Goal: Complete application form: Complete application form

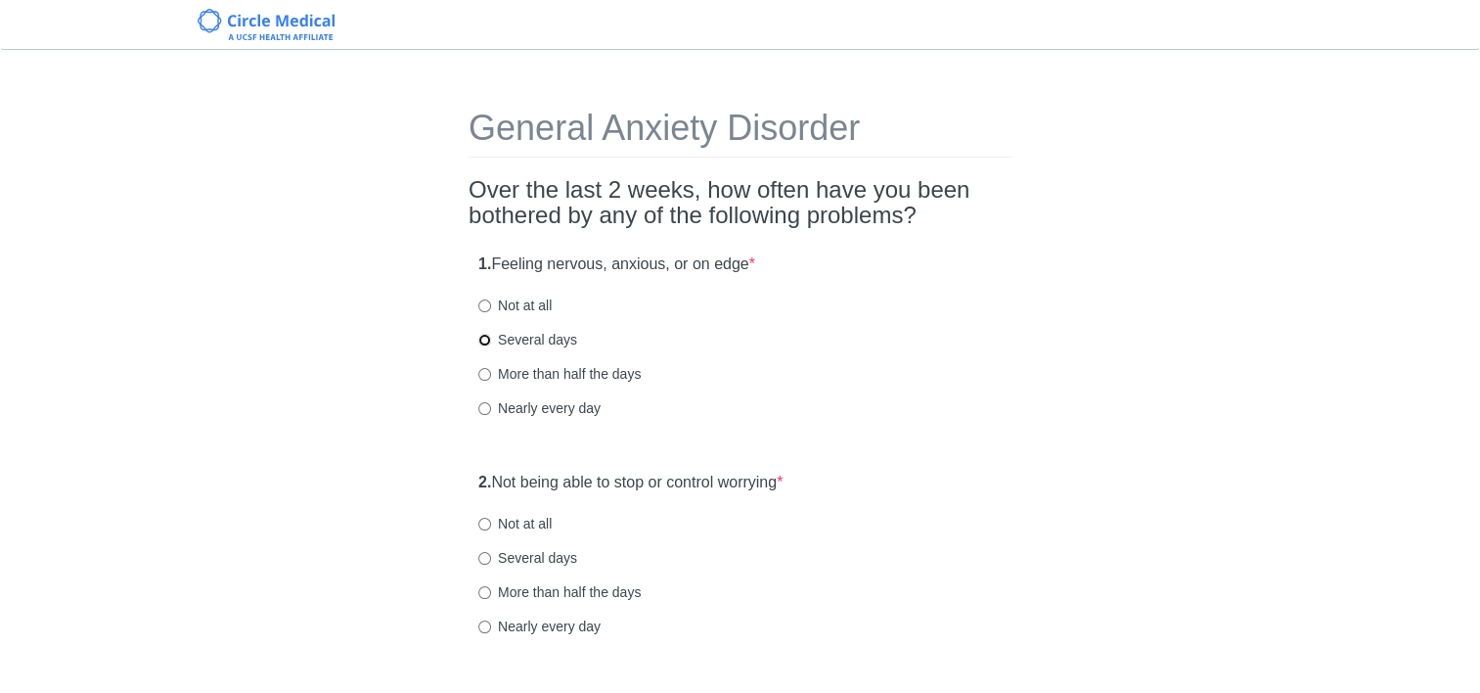
click at [478, 336] on input "Several days" at bounding box center [484, 340] width 13 height 13
radio input "true"
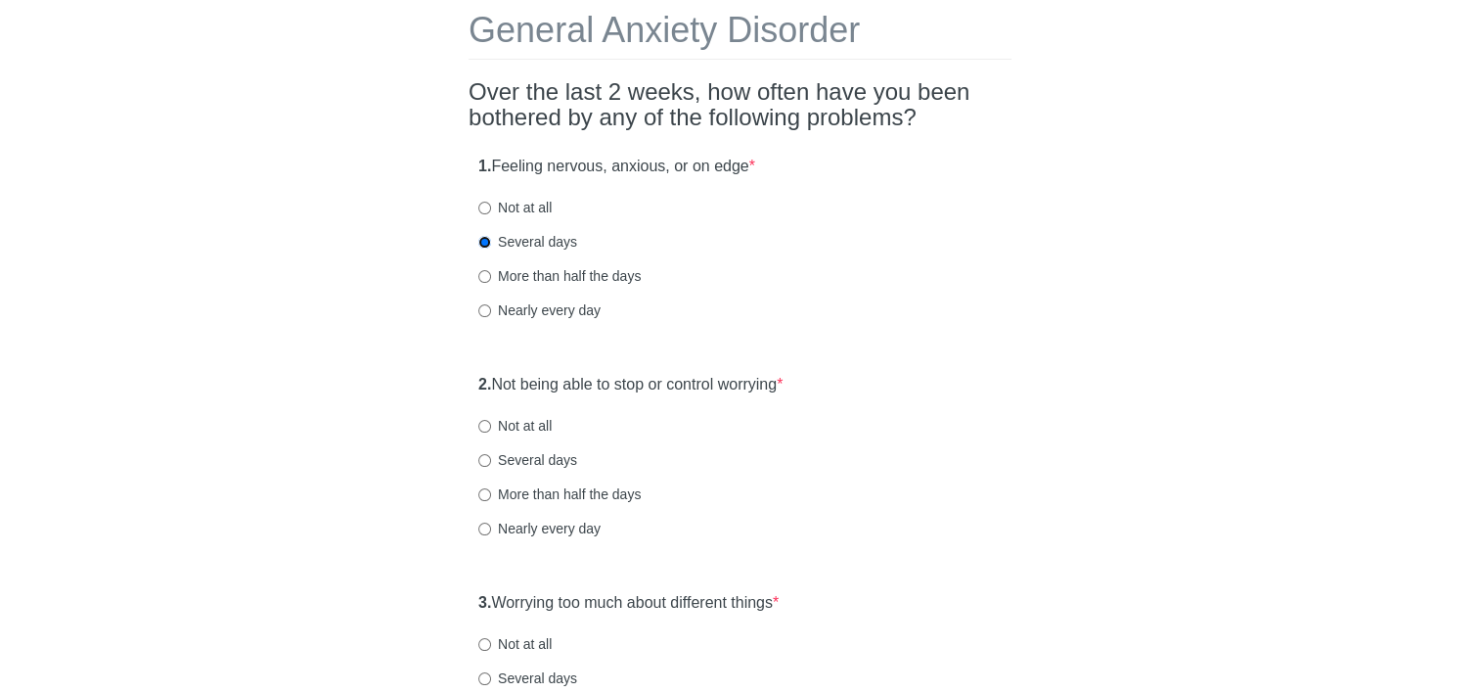
scroll to position [196, 0]
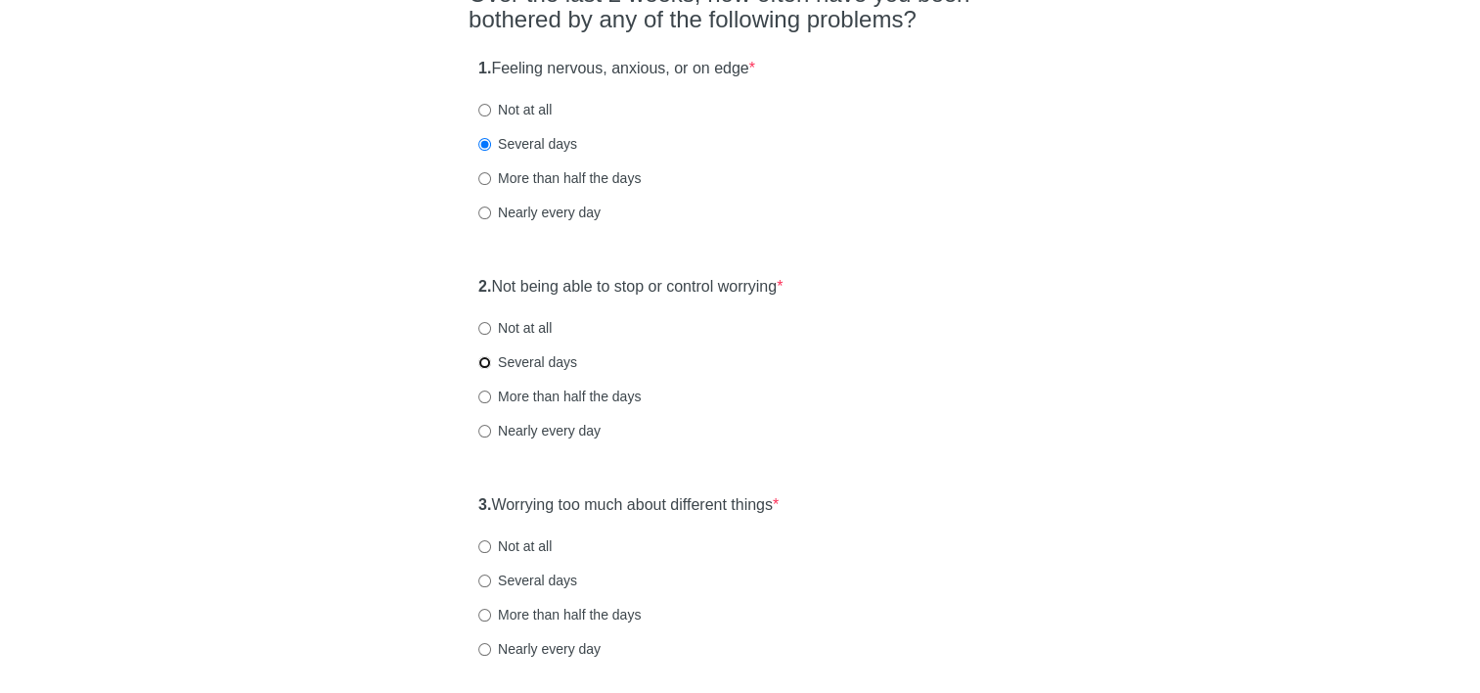
click at [486, 363] on input "Several days" at bounding box center [484, 362] width 13 height 13
radio input "true"
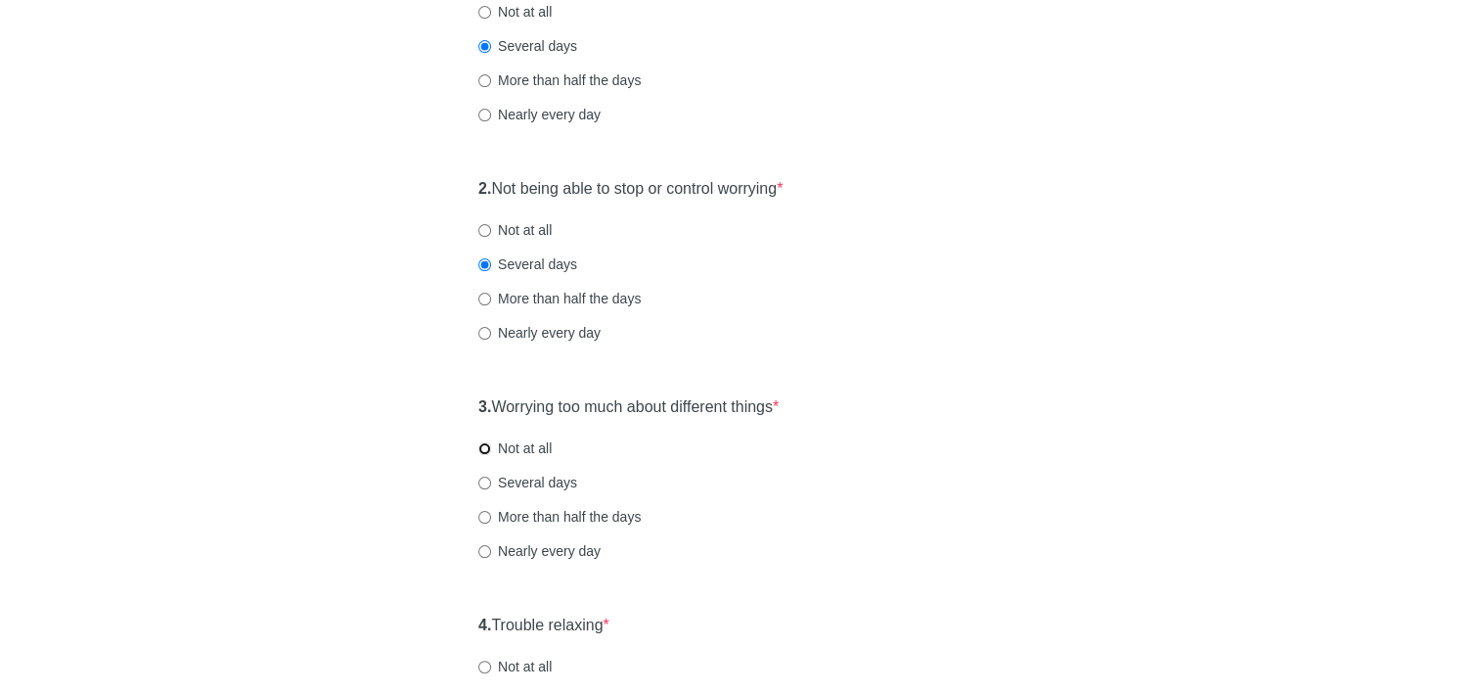
click at [489, 447] on input "Not at all" at bounding box center [484, 448] width 13 height 13
radio input "true"
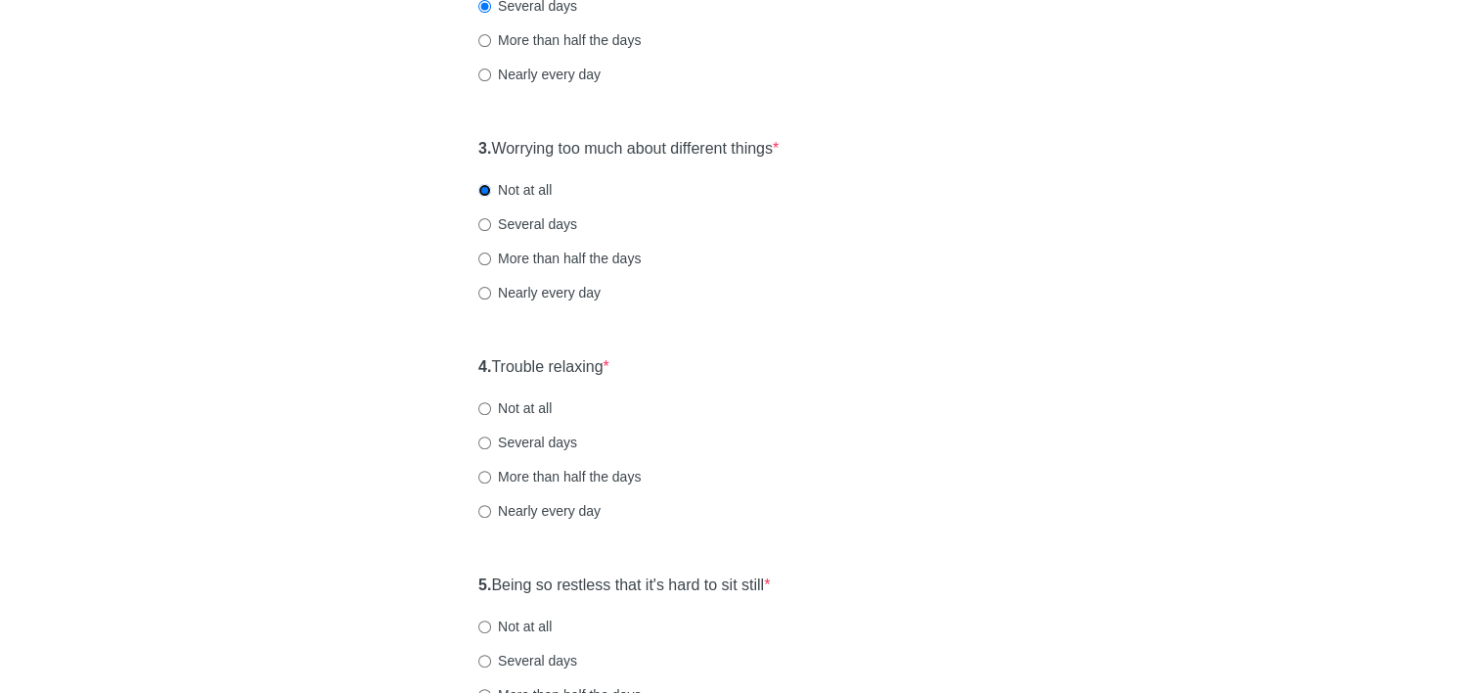
scroll to position [587, 0]
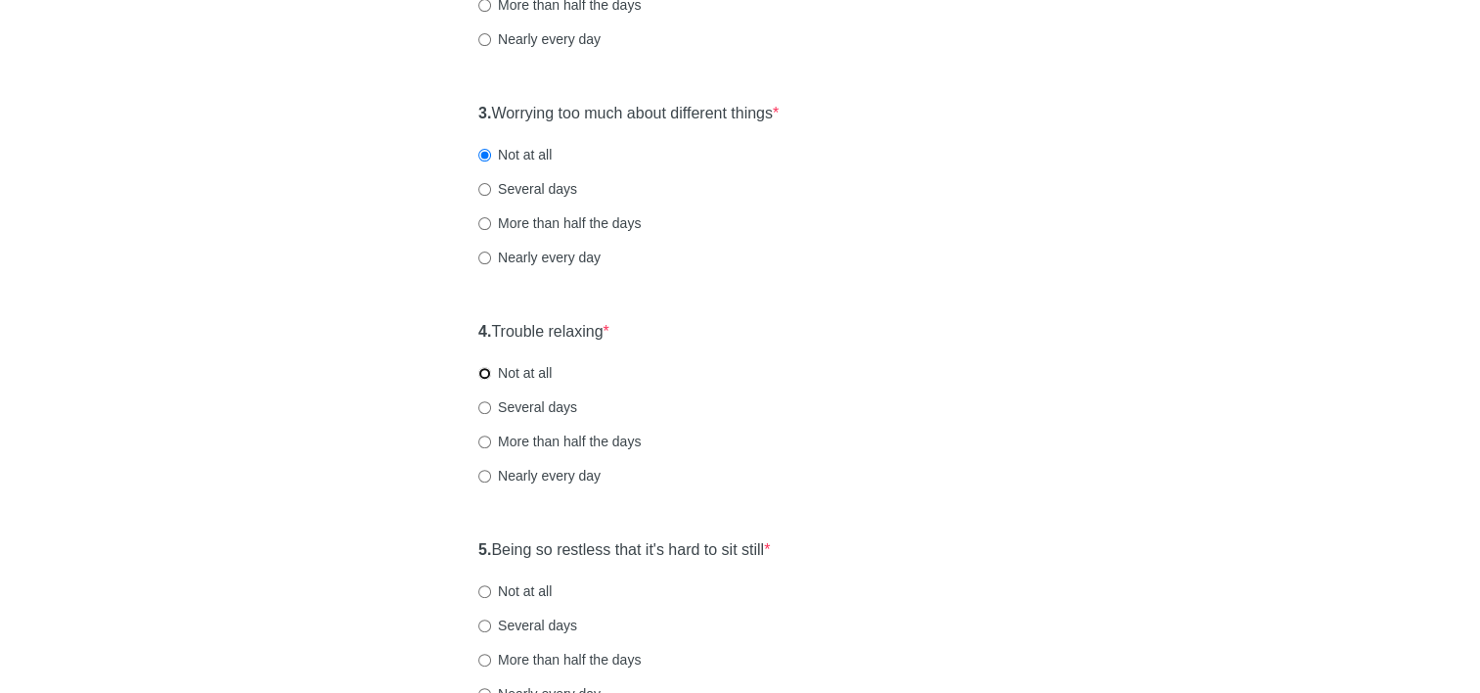
click at [481, 377] on input "Not at all" at bounding box center [484, 373] width 13 height 13
radio input "true"
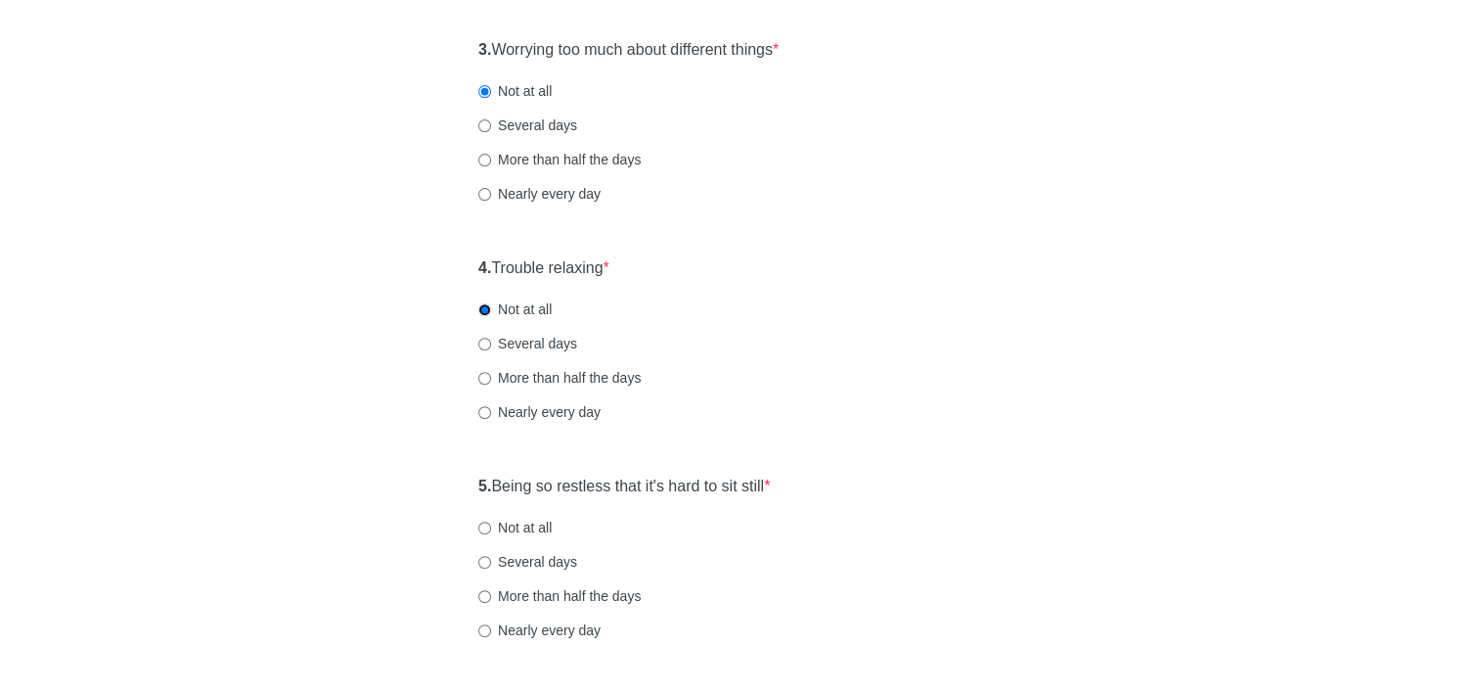
scroll to position [685, 0]
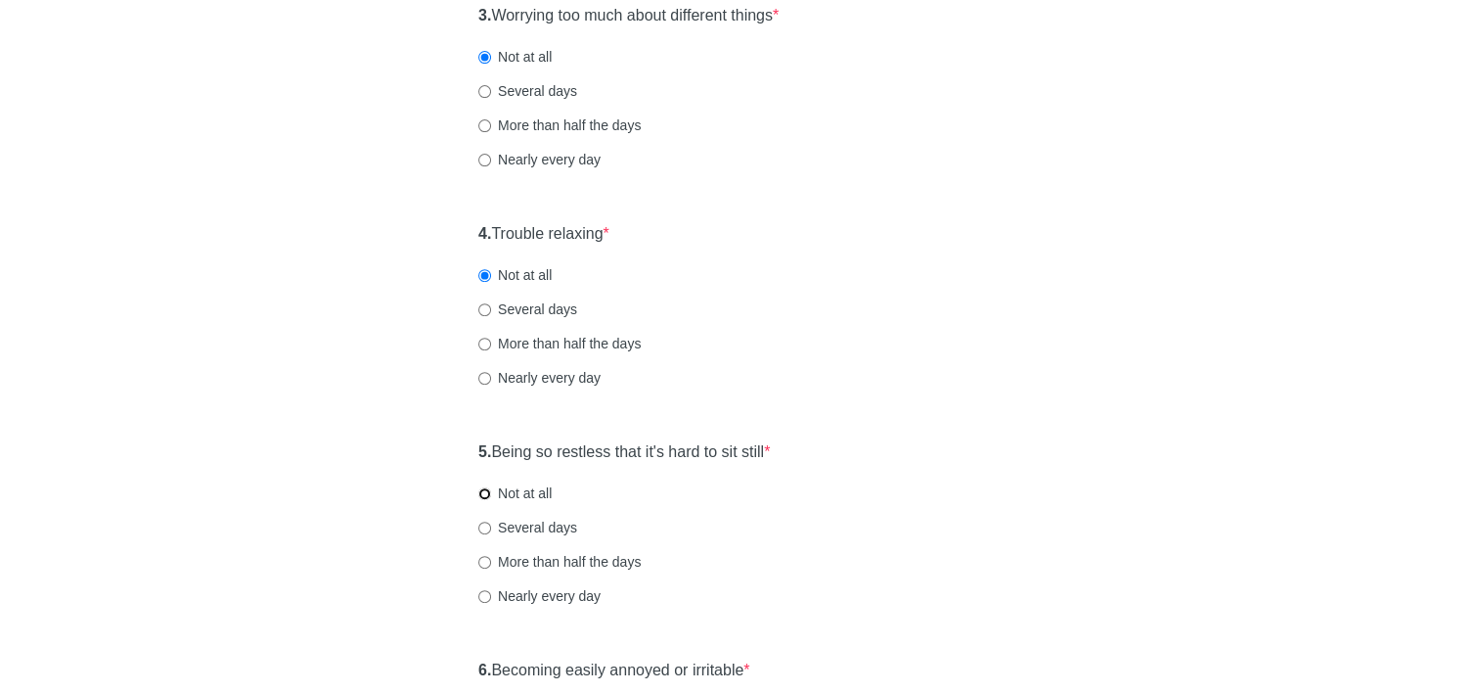
click at [485, 494] on input "Not at all" at bounding box center [484, 493] width 13 height 13
radio input "true"
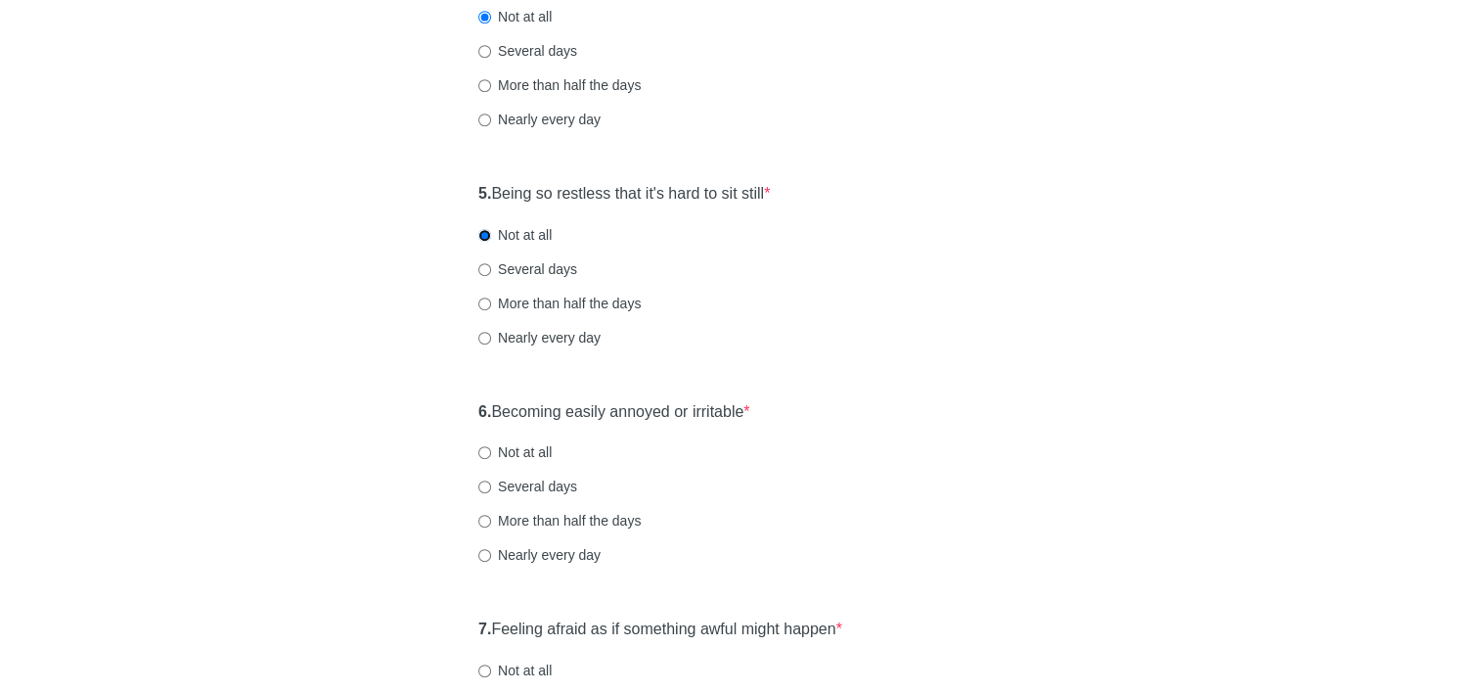
scroll to position [978, 0]
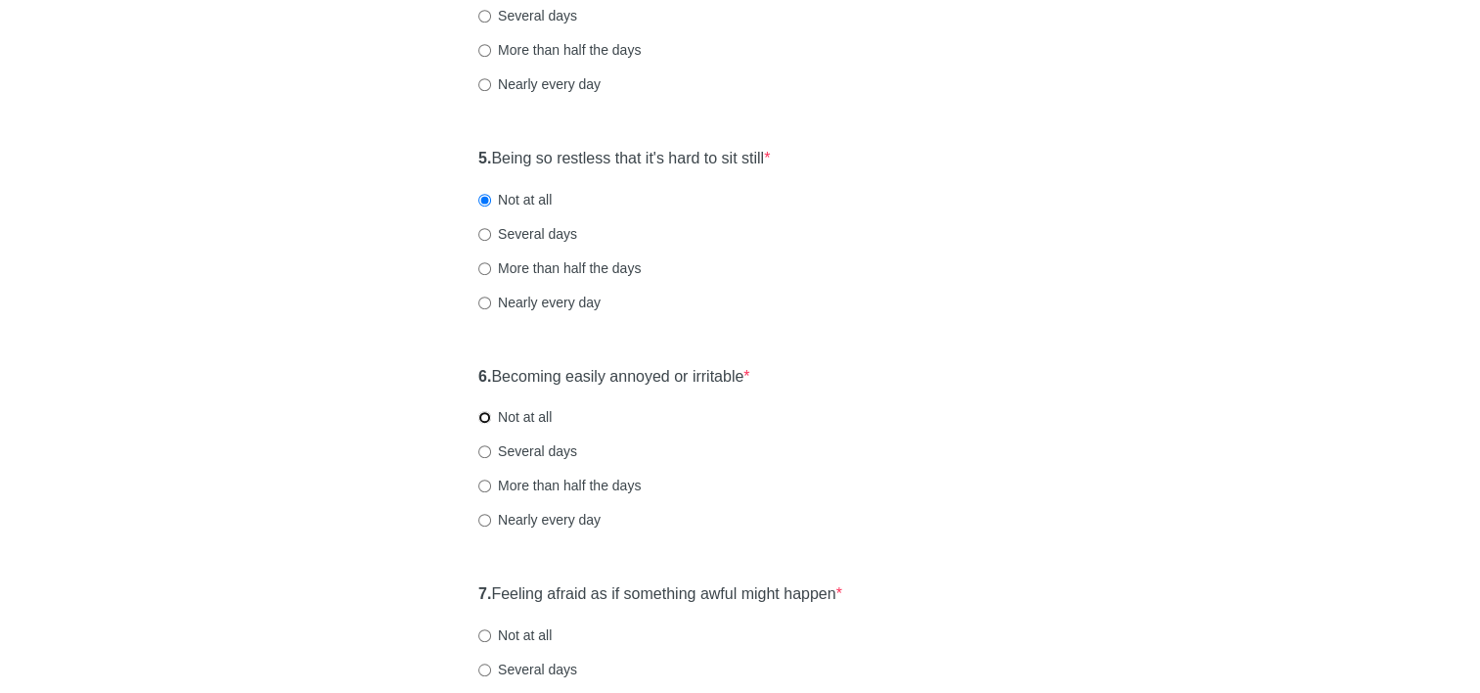
click at [486, 421] on input "Not at all" at bounding box center [484, 417] width 13 height 13
radio input "true"
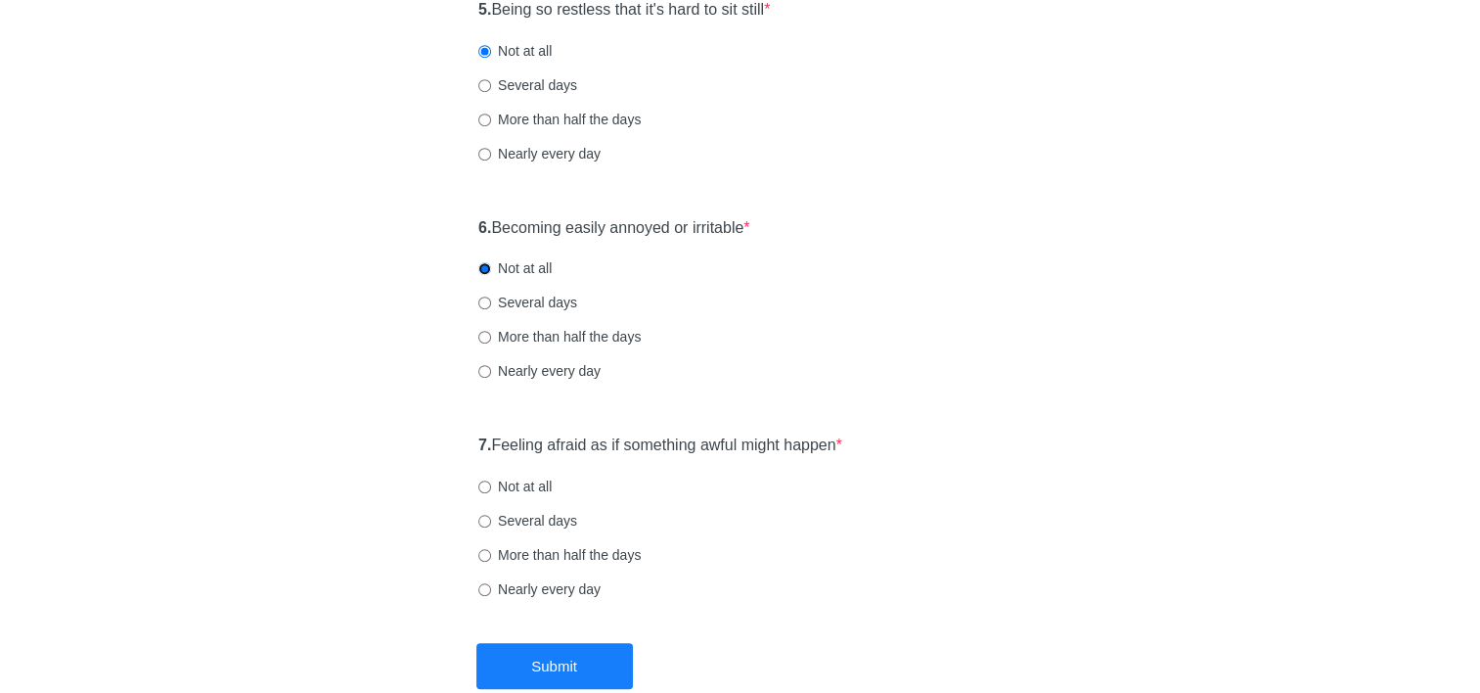
scroll to position [1174, 0]
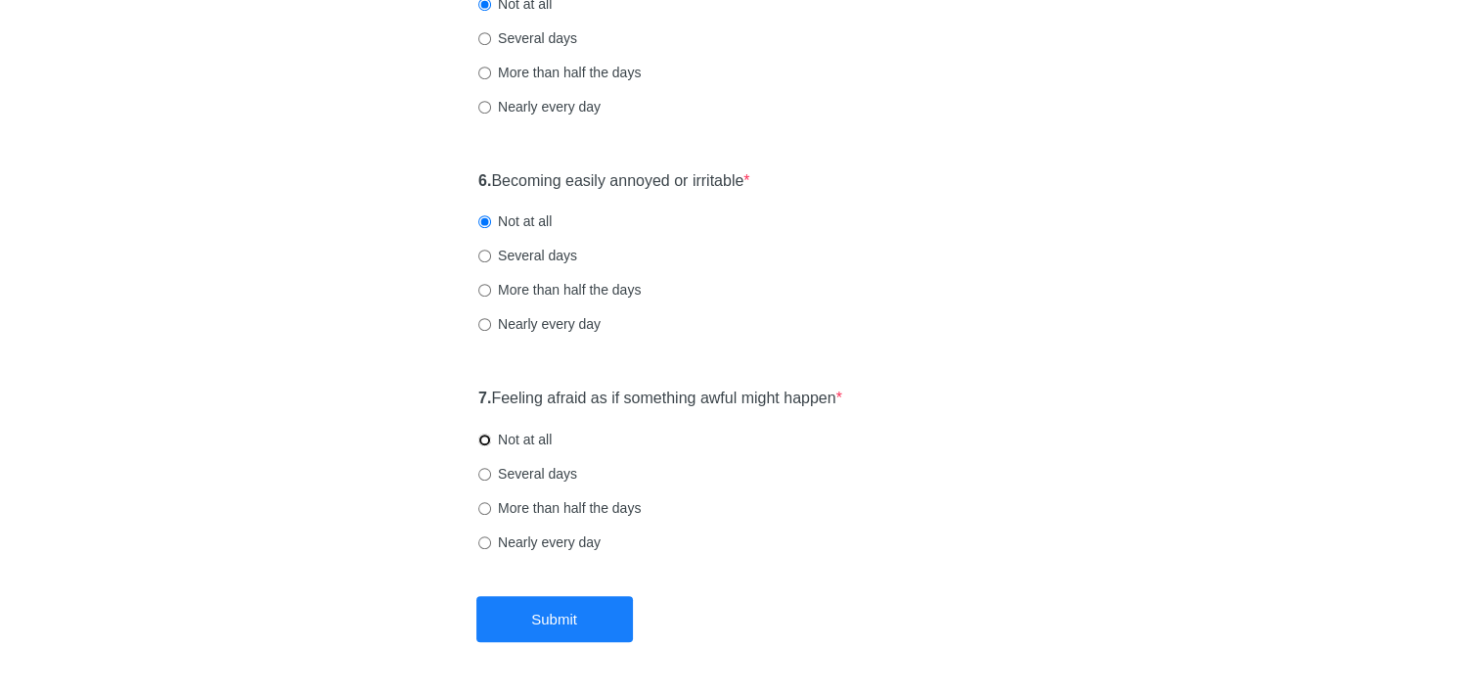
click at [489, 440] on input "Not at all" at bounding box center [484, 439] width 13 height 13
radio input "true"
click at [528, 621] on button "Submit" at bounding box center [554, 619] width 157 height 46
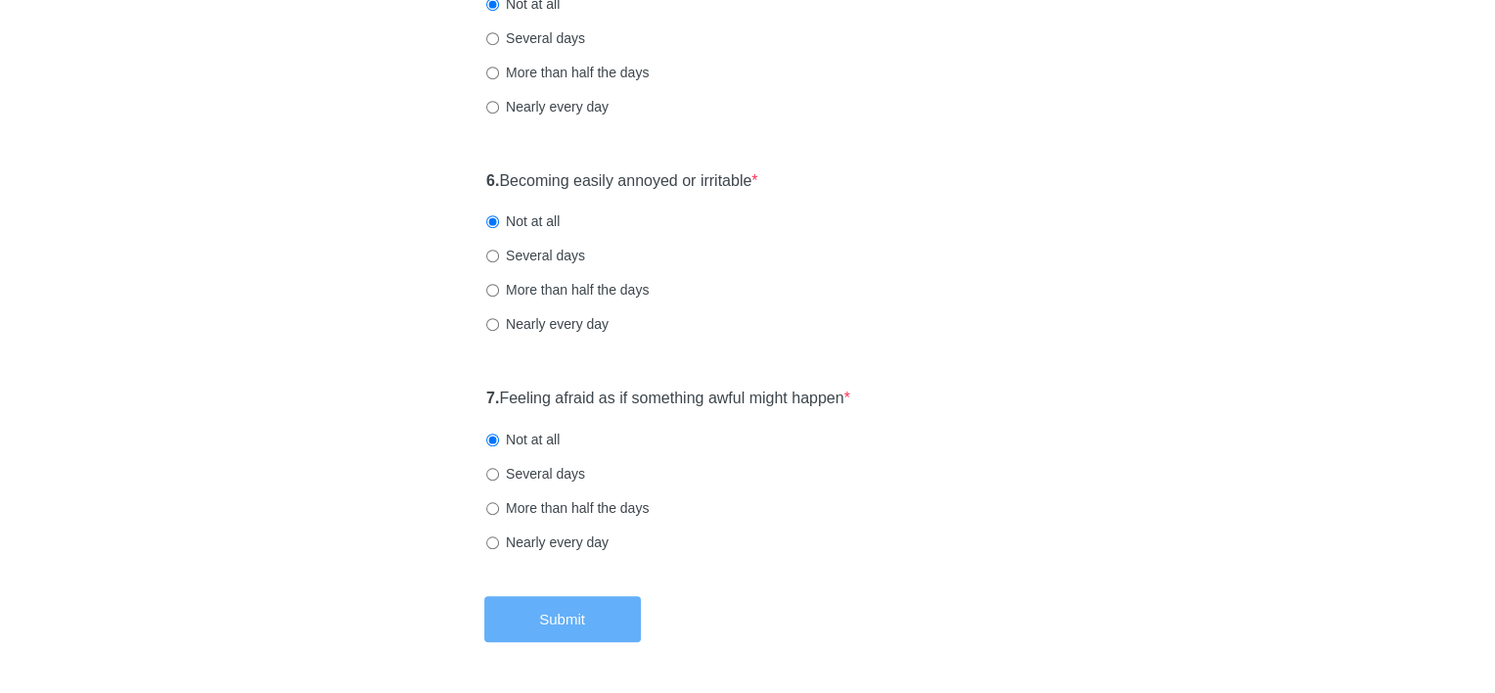
scroll to position [0, 0]
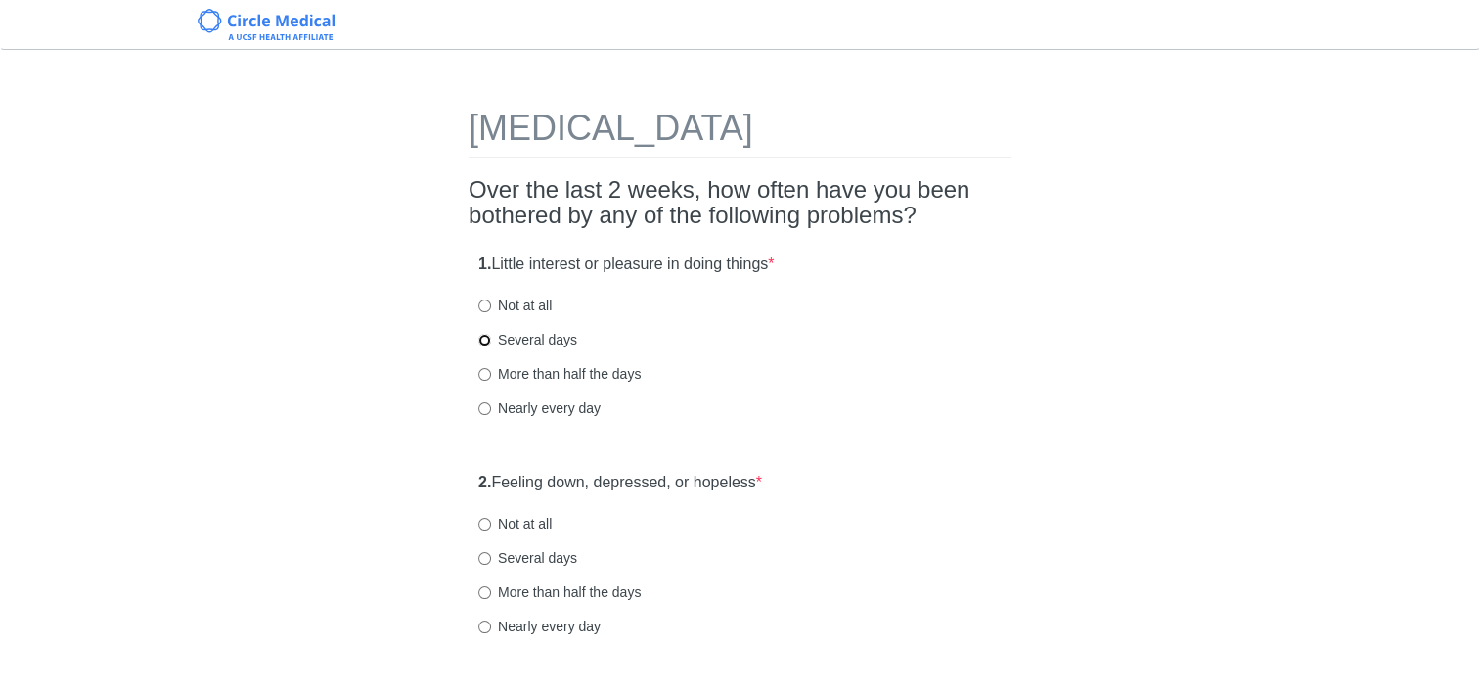
click at [486, 337] on input "Several days" at bounding box center [484, 340] width 13 height 13
radio input "true"
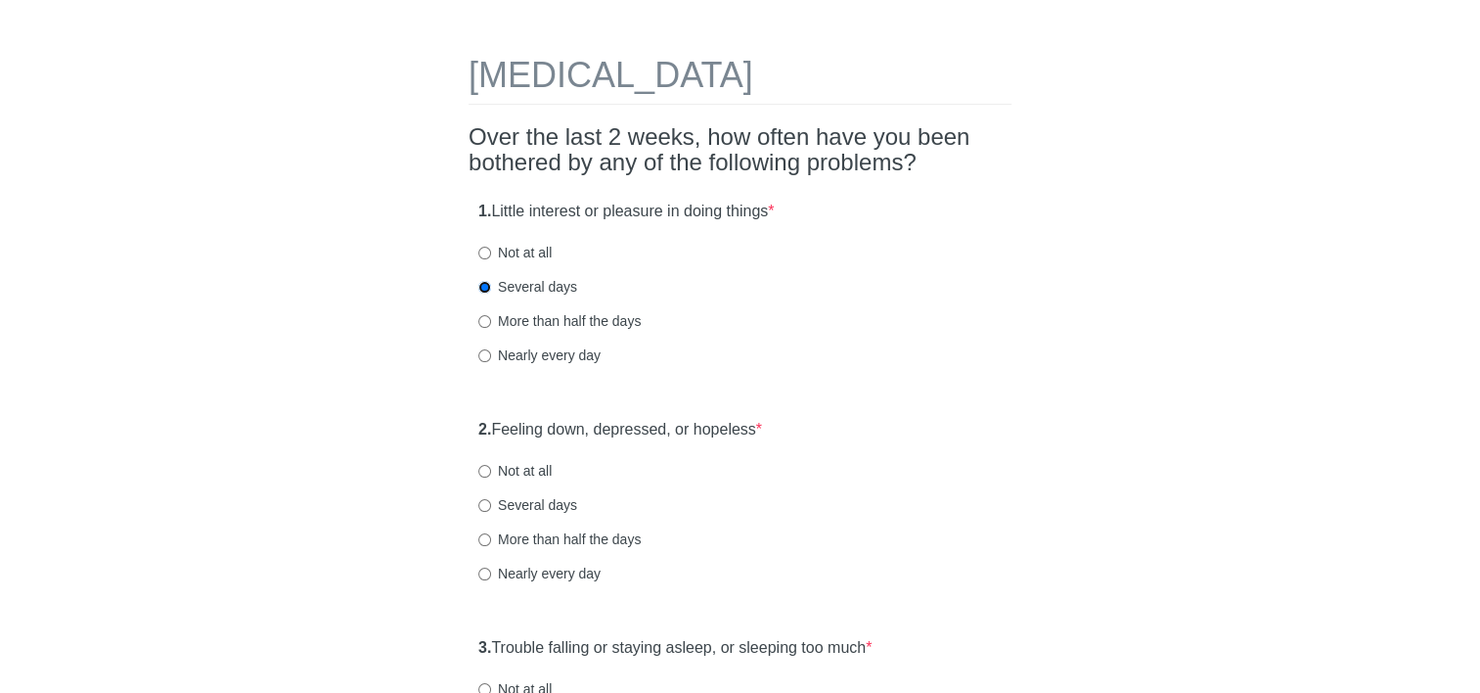
scroll to position [98, 0]
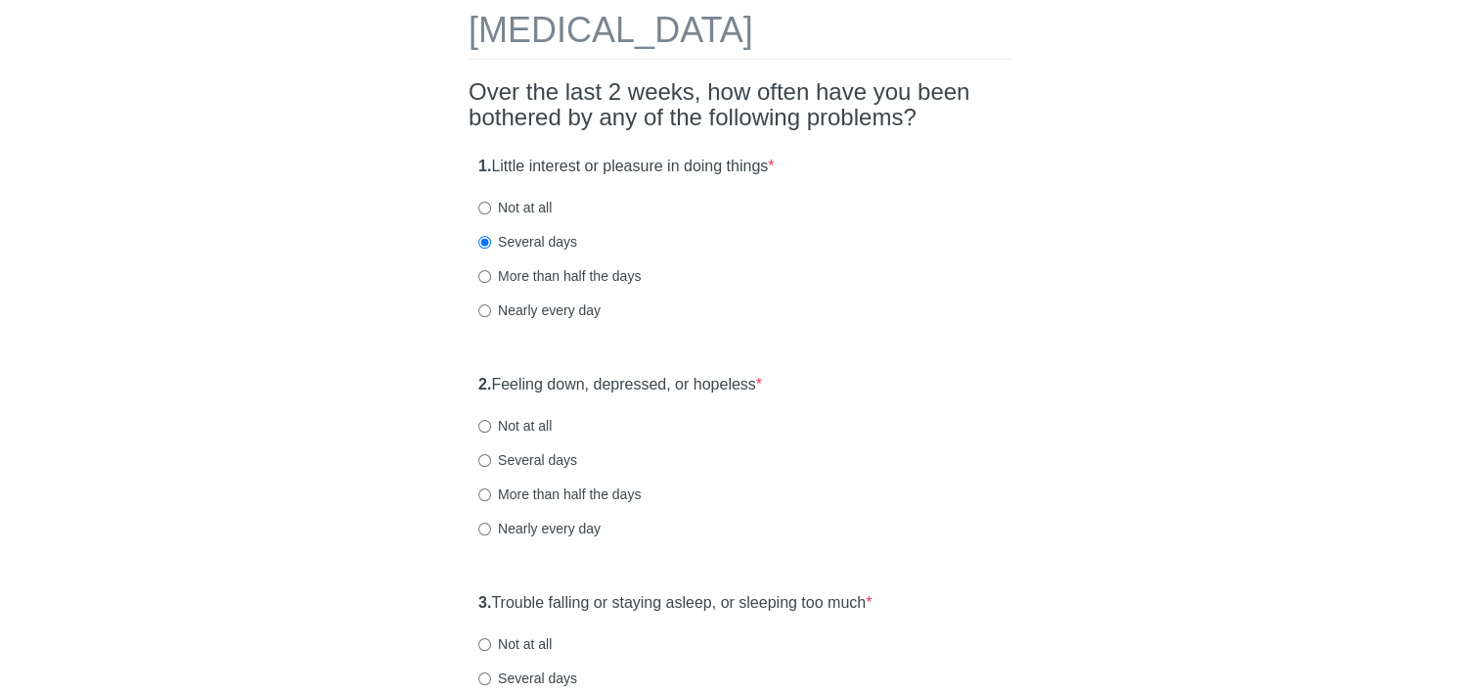
click at [493, 462] on label "Several days" at bounding box center [527, 460] width 99 height 20
click at [491, 462] on input "Several days" at bounding box center [484, 460] width 13 height 13
radio input "true"
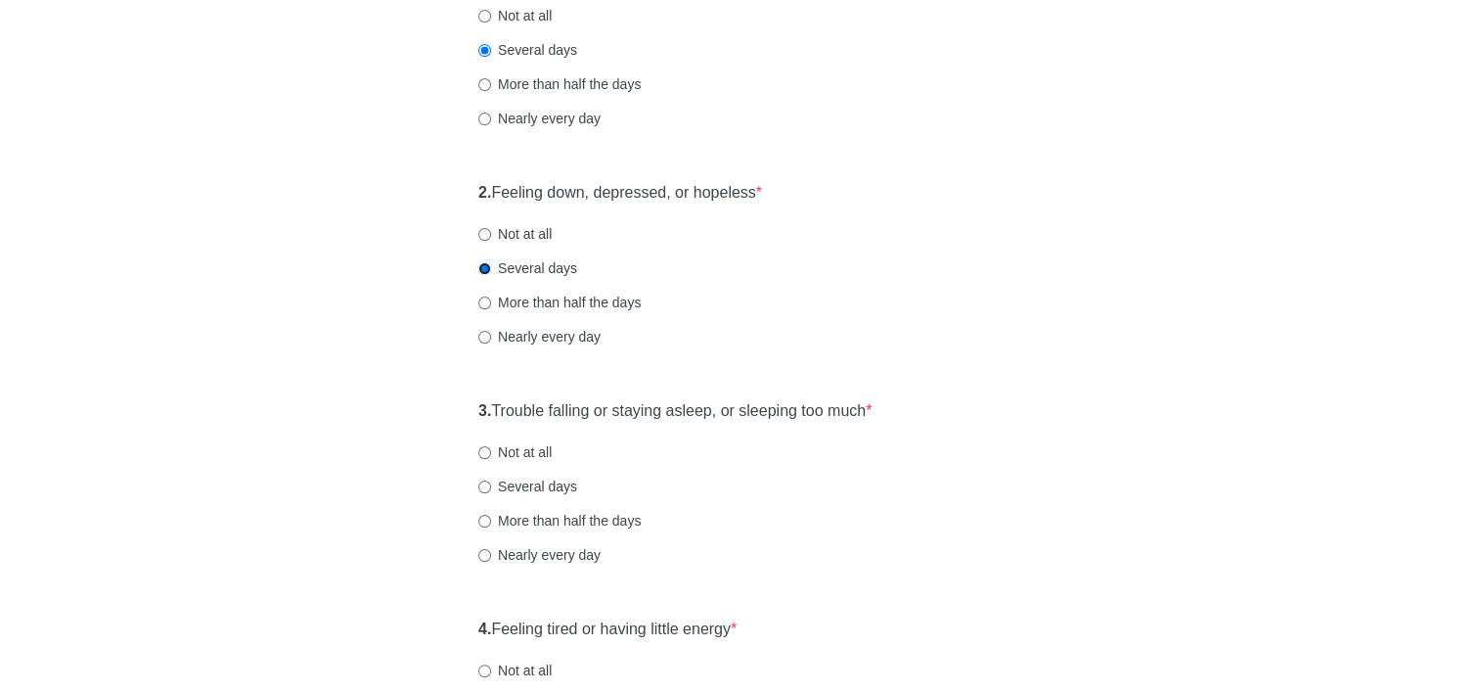
scroll to position [293, 0]
click at [480, 448] on input "Not at all" at bounding box center [484, 448] width 13 height 13
radio input "true"
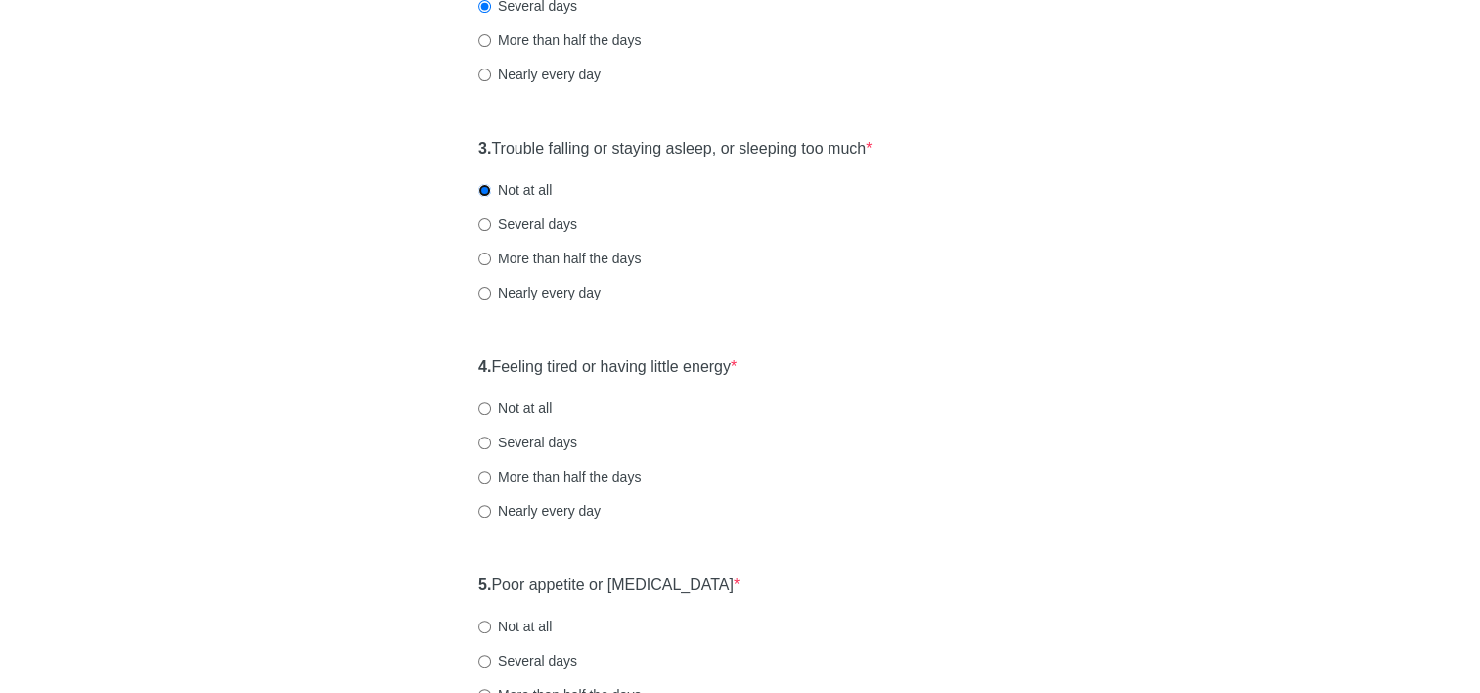
scroll to position [587, 0]
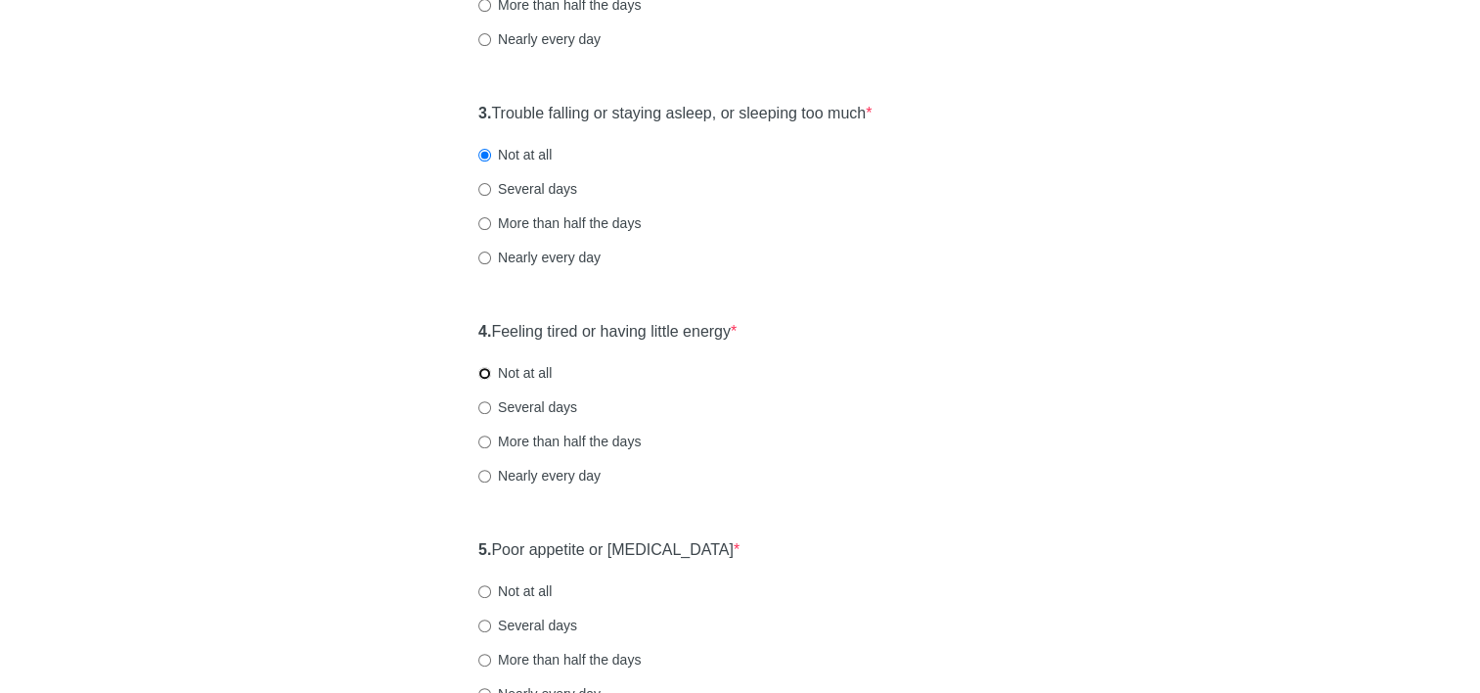
click at [485, 376] on input "Not at all" at bounding box center [484, 373] width 13 height 13
radio input "true"
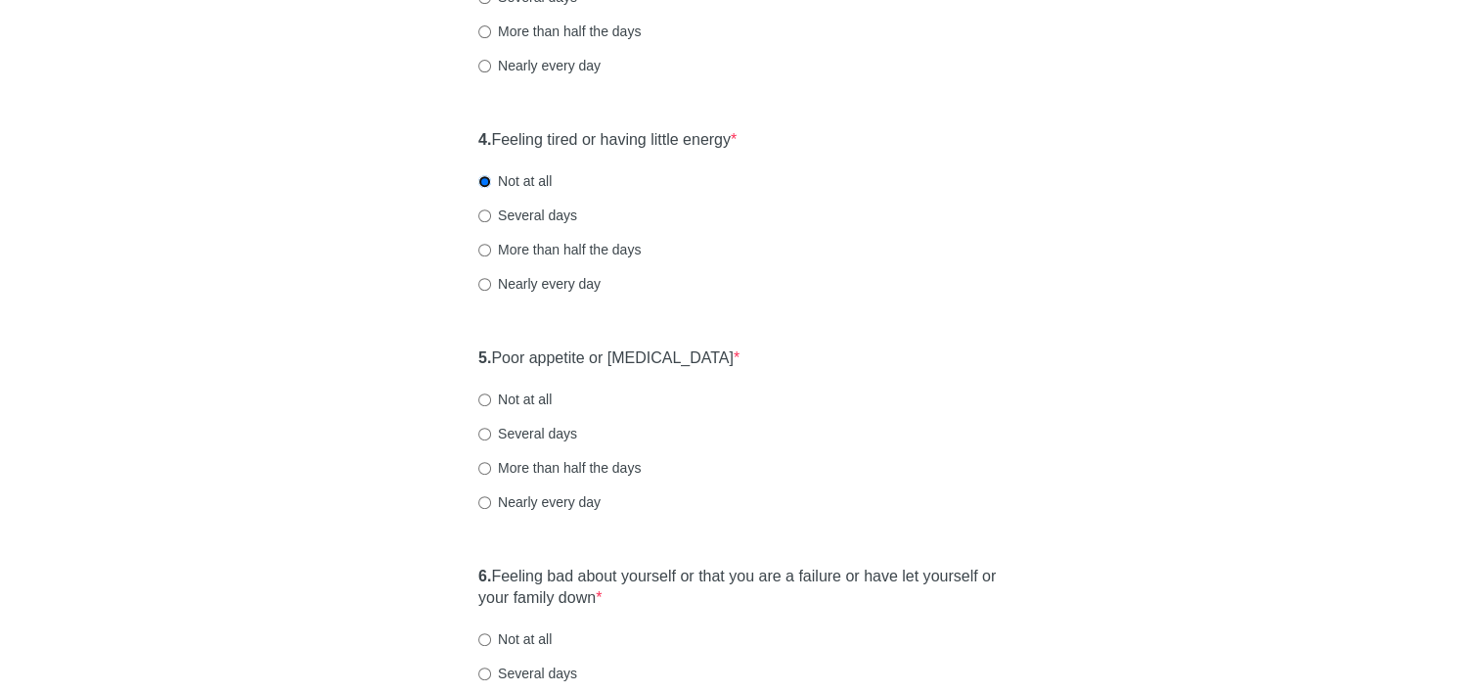
scroll to position [783, 0]
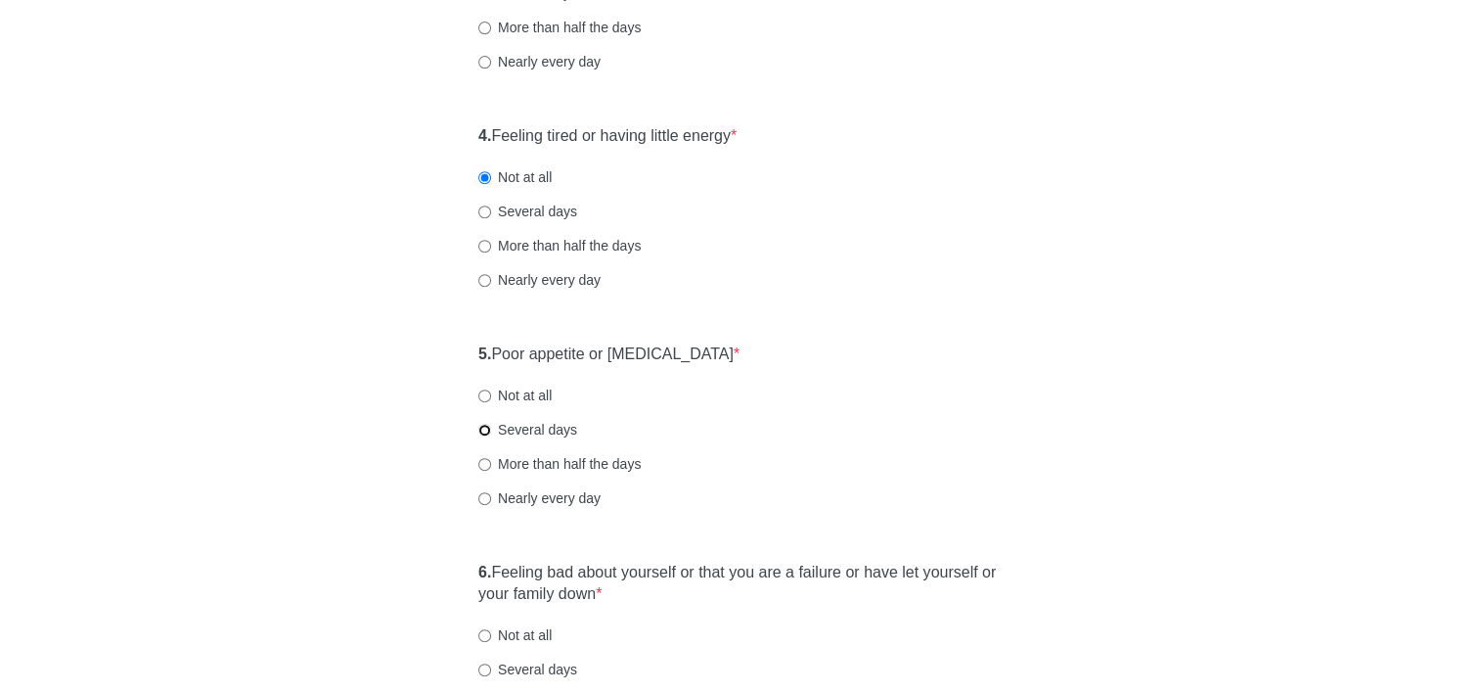
click at [487, 426] on input "Several days" at bounding box center [484, 430] width 13 height 13
radio input "true"
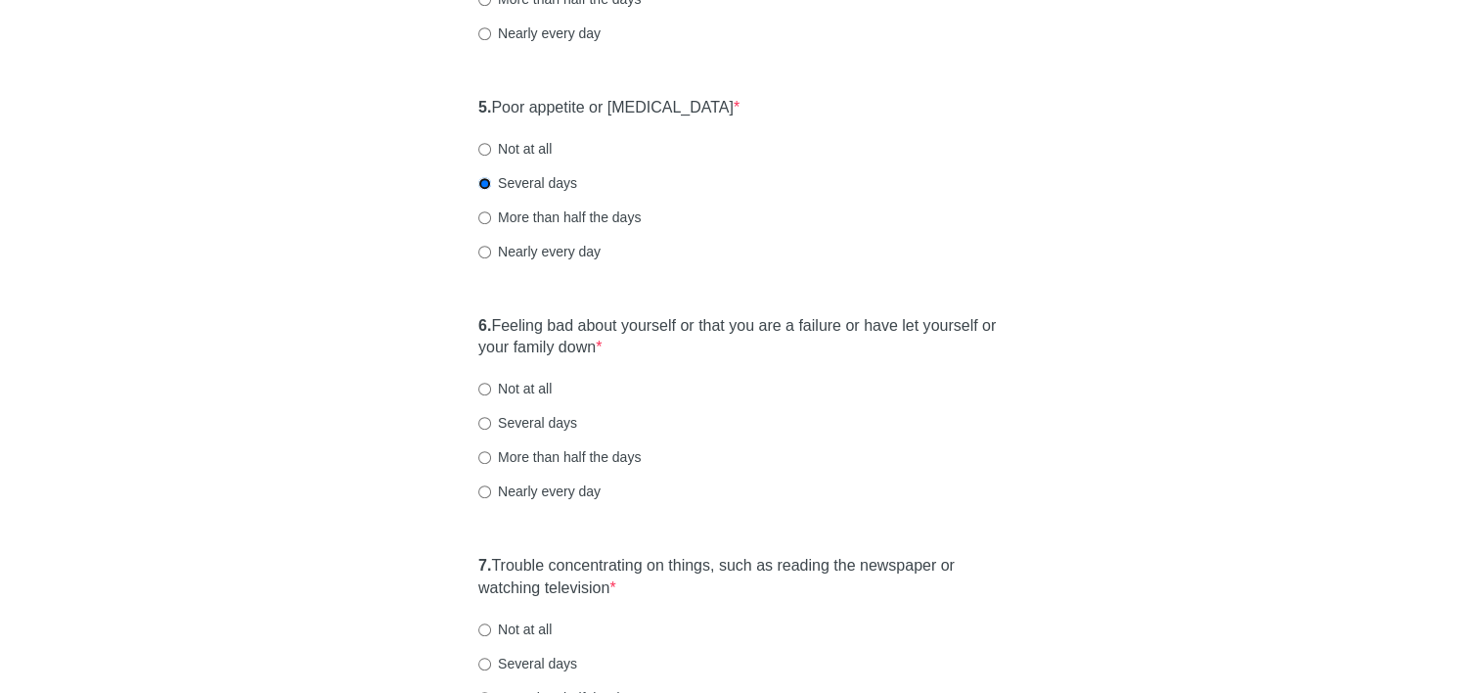
scroll to position [1076, 0]
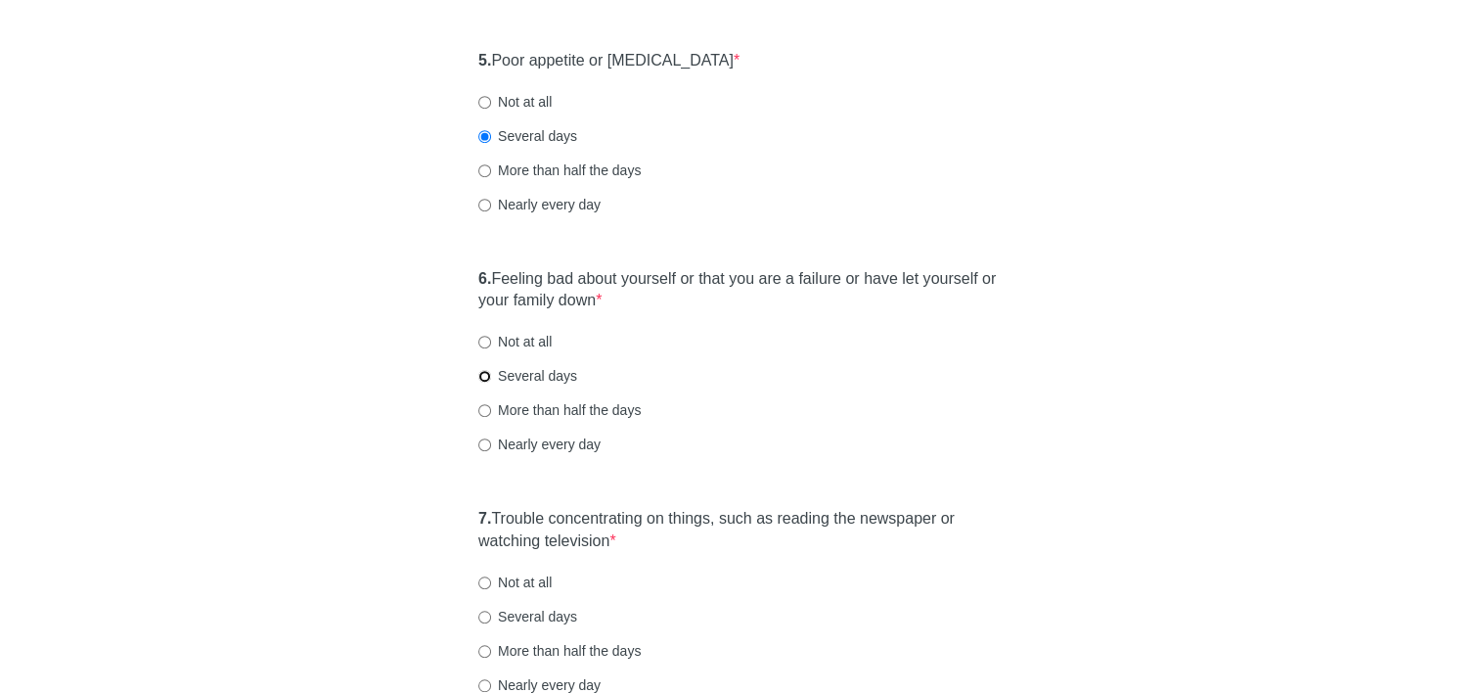
click at [483, 376] on input "Several days" at bounding box center [484, 376] width 13 height 13
radio input "true"
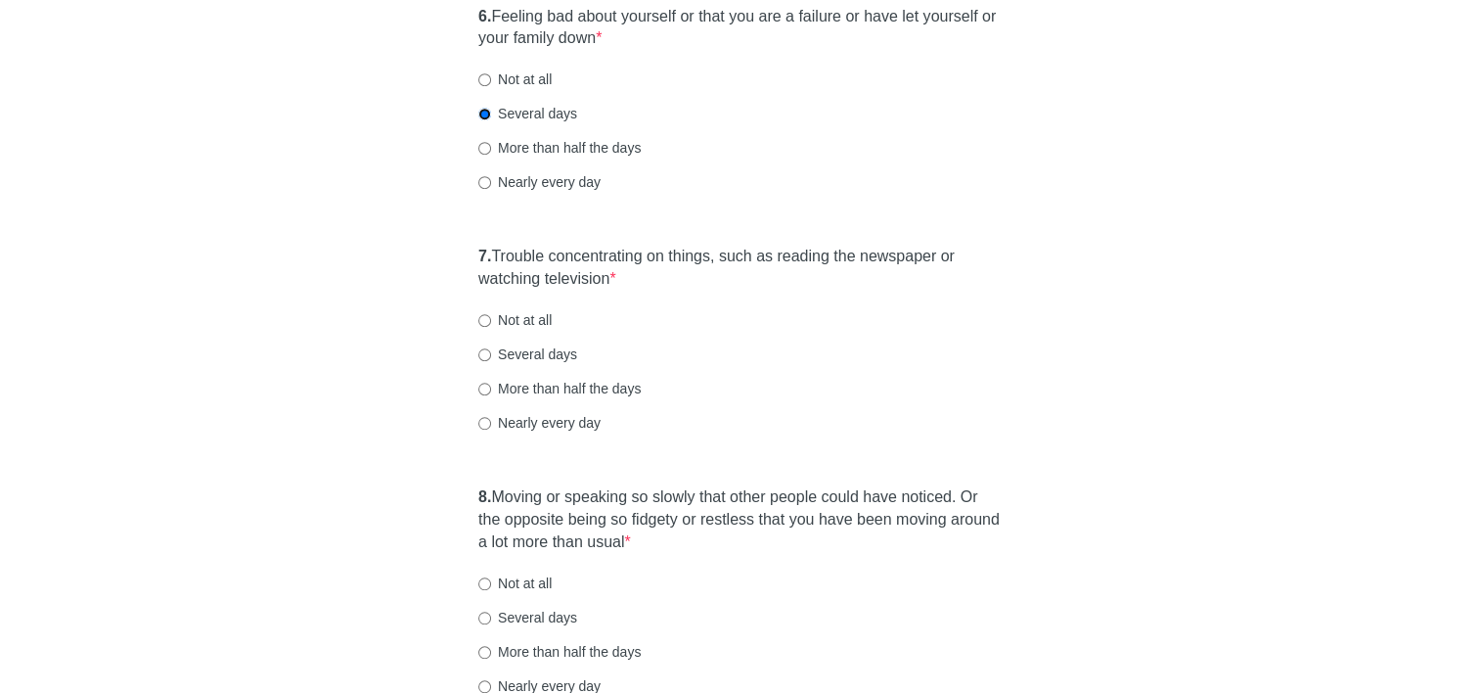
scroll to position [1369, 0]
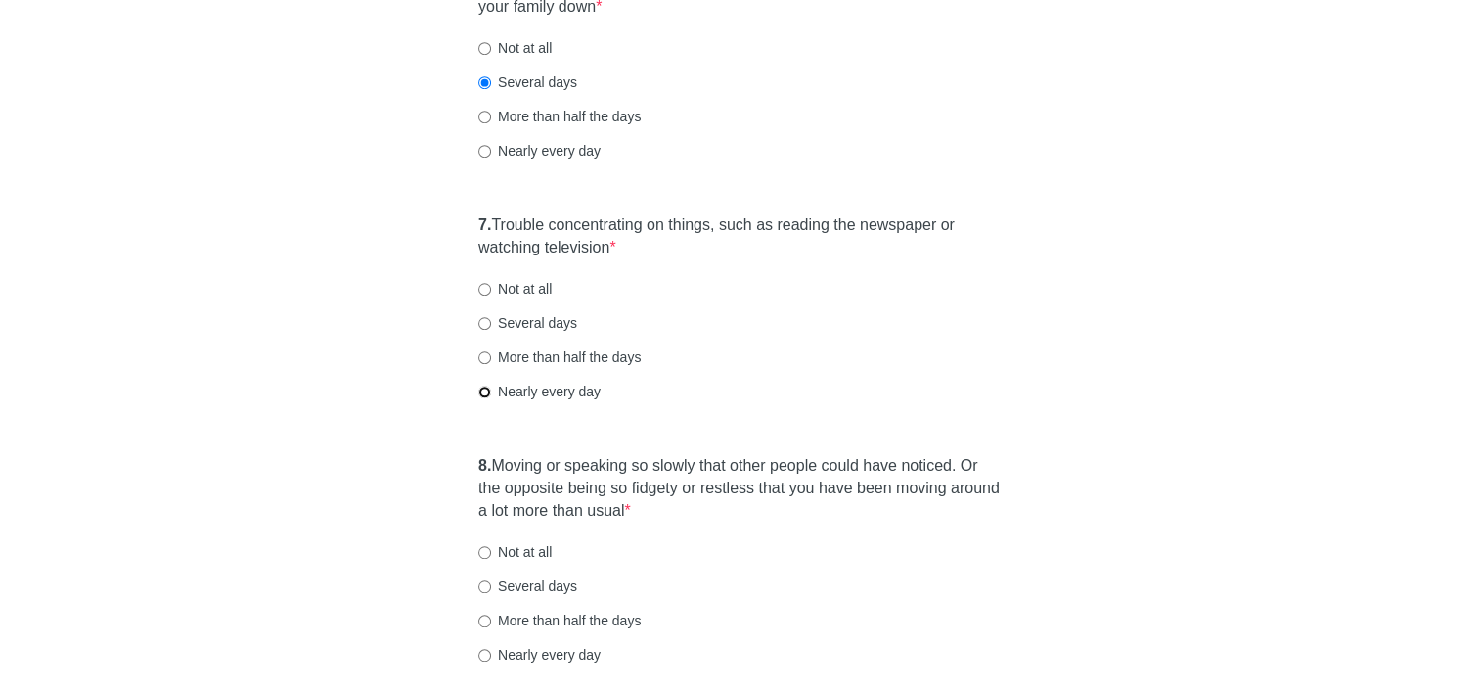
click at [486, 390] on input "Nearly every day" at bounding box center [484, 391] width 13 height 13
radio input "true"
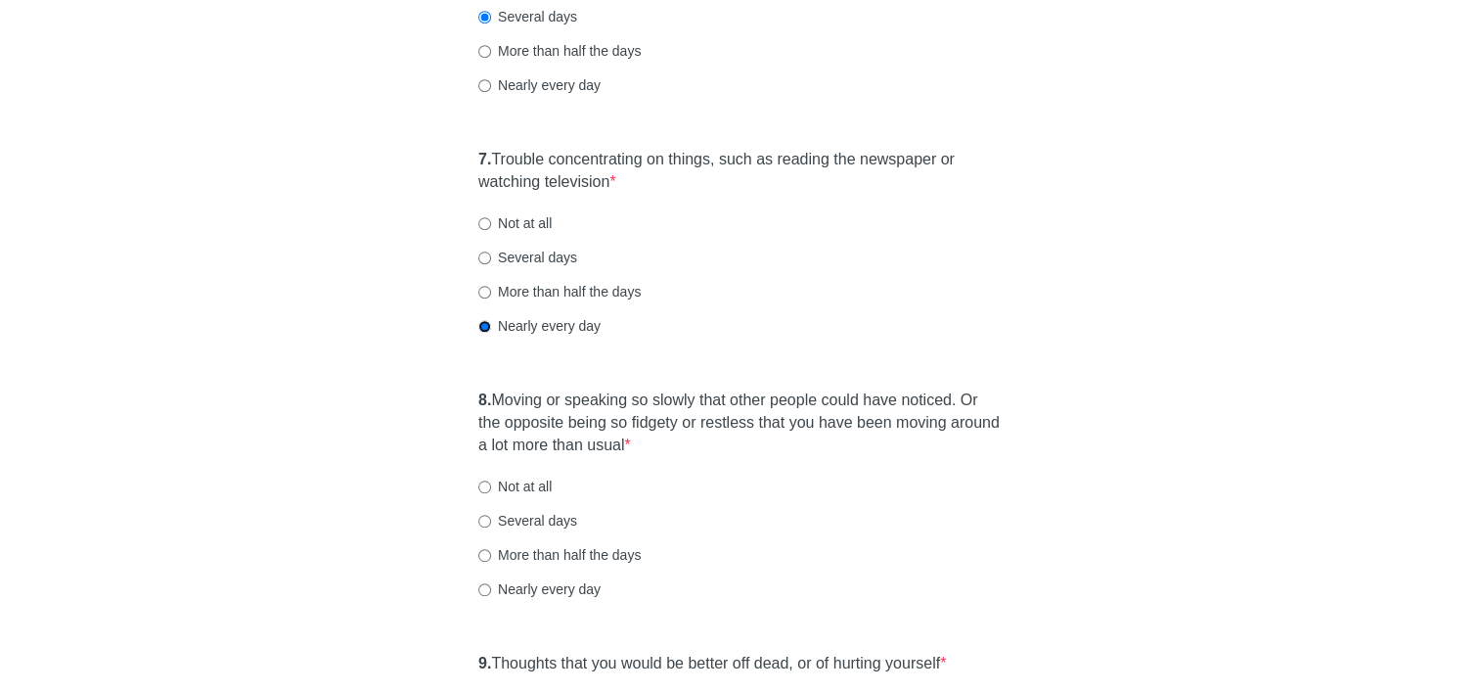
scroll to position [1467, 0]
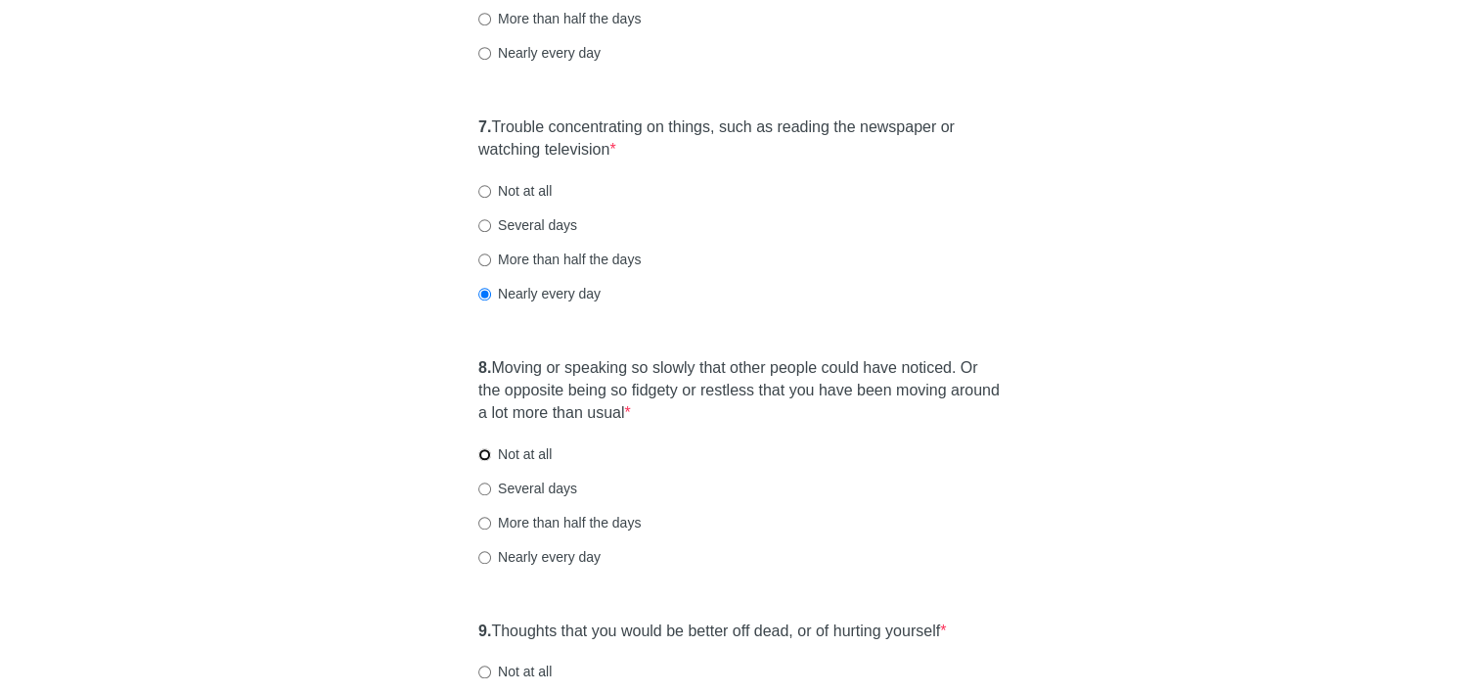
click at [483, 450] on input "Not at all" at bounding box center [484, 454] width 13 height 13
radio input "true"
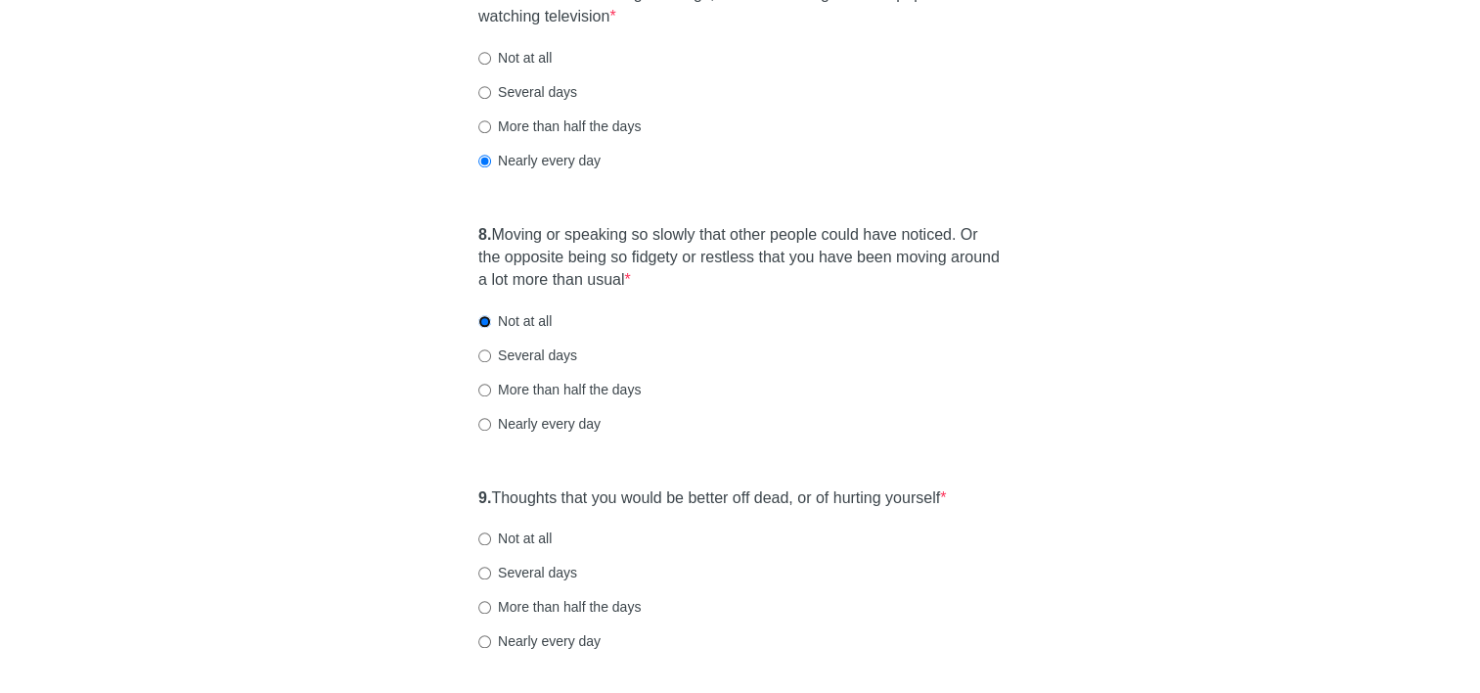
scroll to position [1663, 0]
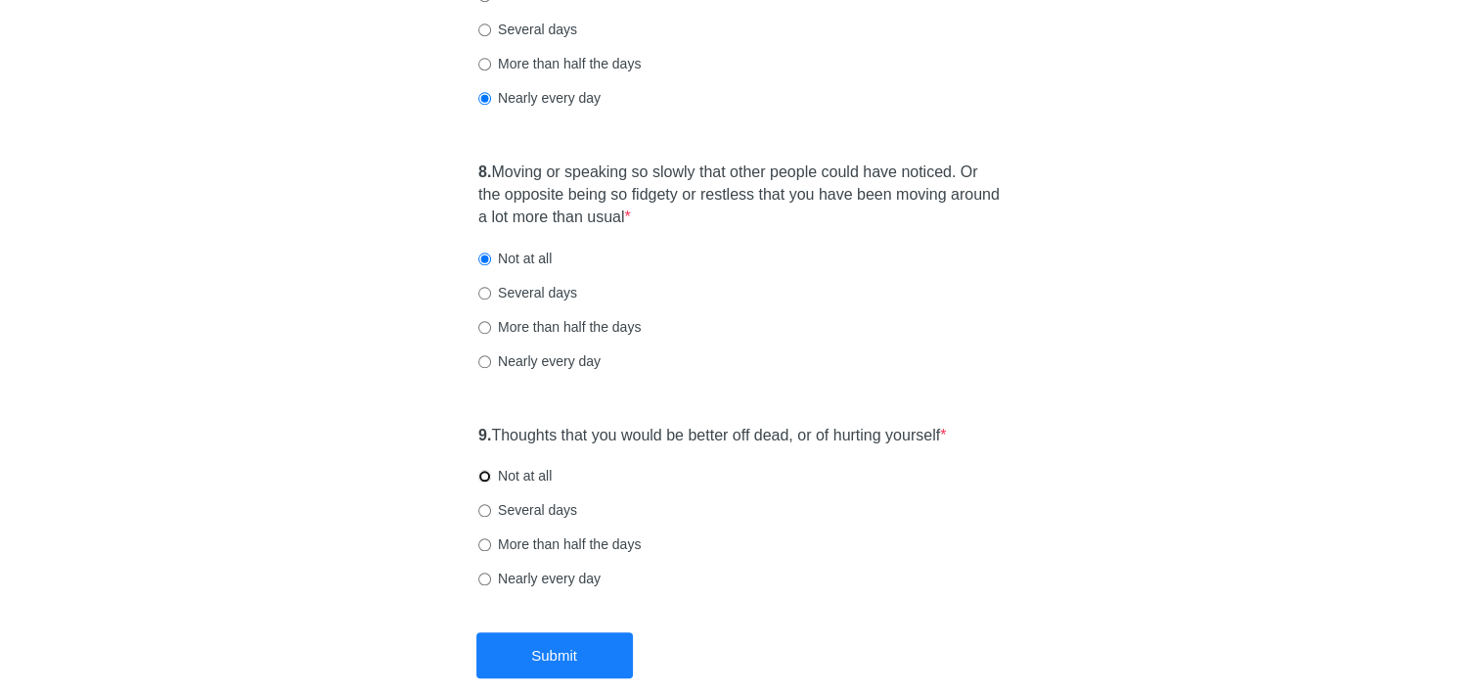
click at [486, 476] on input "Not at all" at bounding box center [484, 476] width 13 height 13
radio input "true"
click at [481, 513] on input "Several days" at bounding box center [484, 510] width 13 height 13
radio input "true"
click at [524, 646] on button "Submit" at bounding box center [554, 655] width 157 height 46
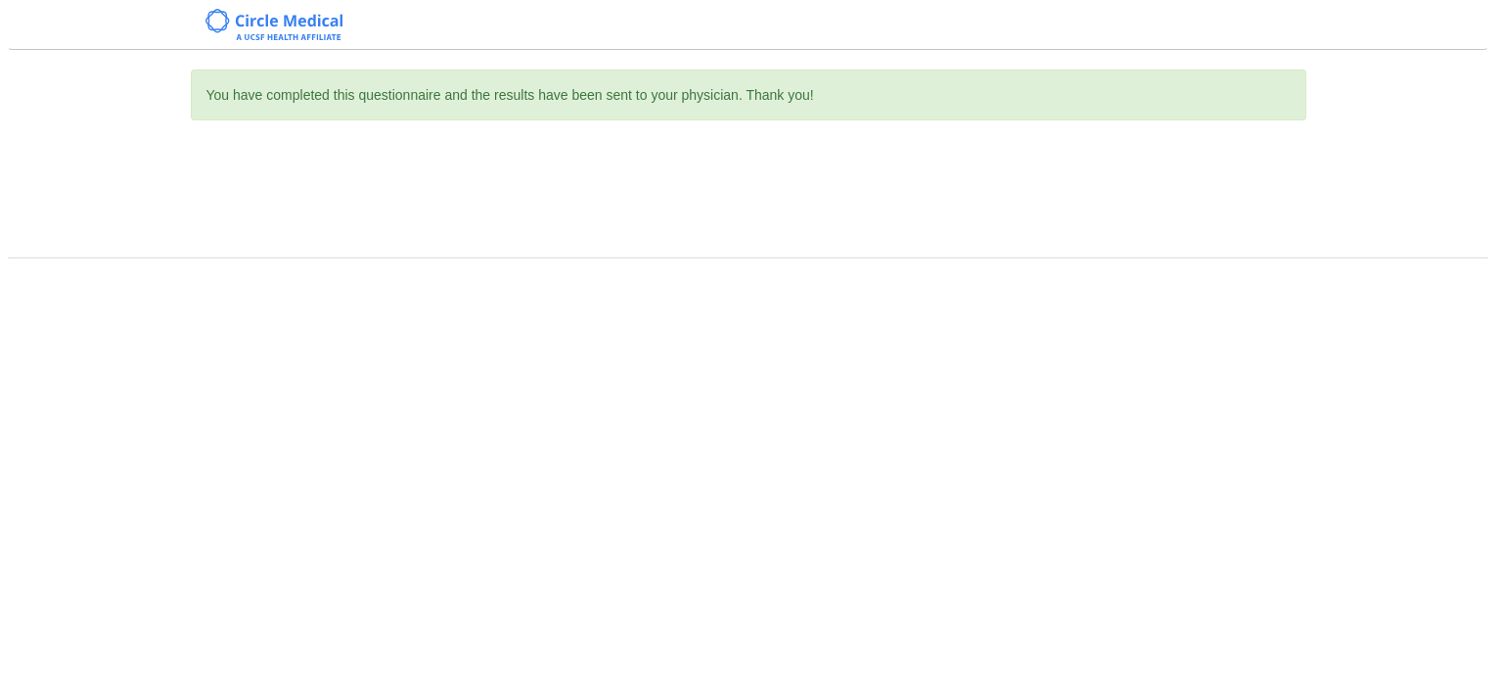
scroll to position [0, 0]
